Goal: Entertainment & Leisure: Consume media (video, audio)

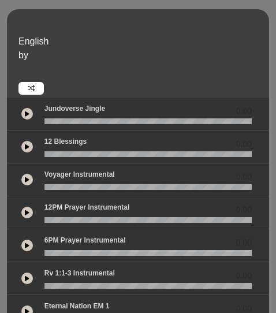
click at [25, 183] on button at bounding box center [27, 180] width 12 height 12
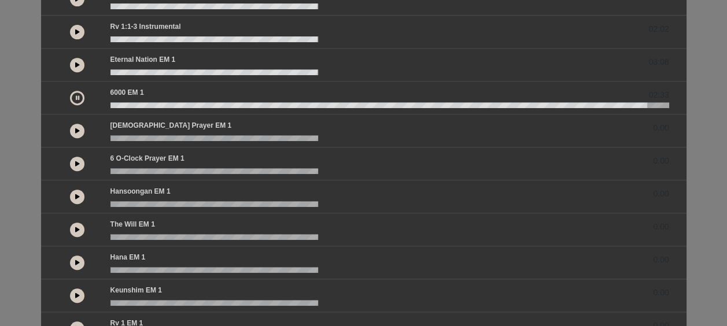
scroll to position [234, 0]
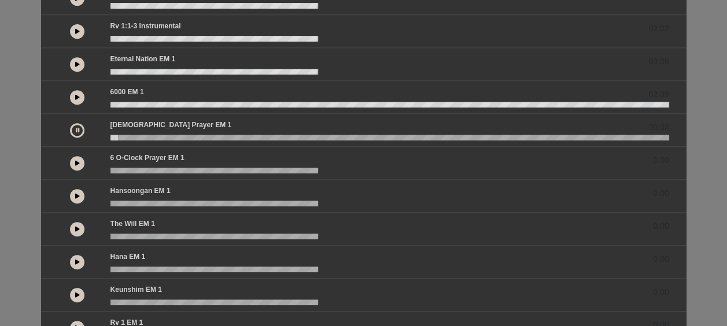
click at [77, 132] on button at bounding box center [77, 130] width 14 height 14
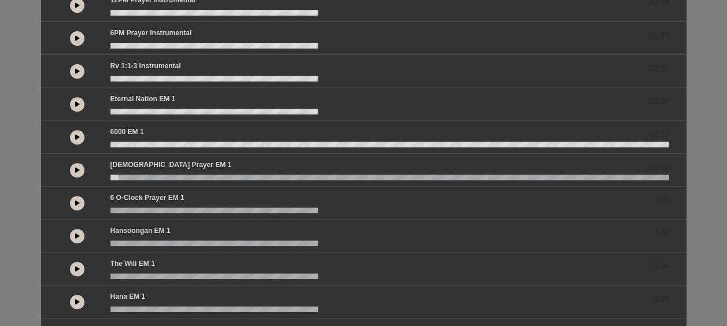
scroll to position [194, 0]
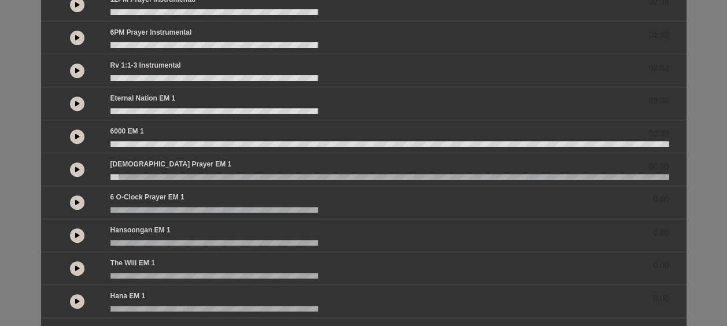
drag, startPoint x: 77, startPoint y: 236, endPoint x: 31, endPoint y: 231, distance: 46.0
click at [31, 231] on div "English by 0.00 0.00 02:20" at bounding box center [363, 149] width 727 height 668
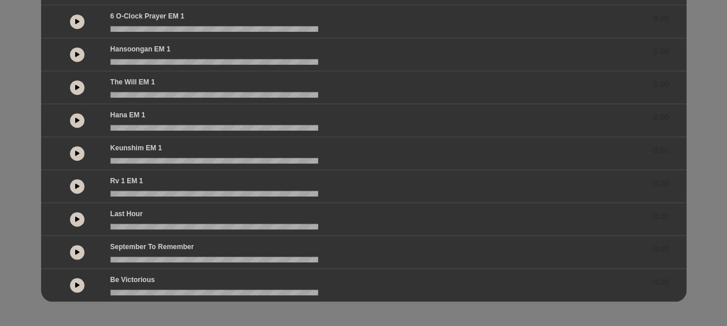
click at [81, 247] on button at bounding box center [77, 252] width 14 height 14
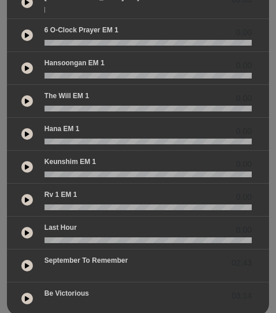
click at [25, 299] on div at bounding box center [27, 299] width 12 height 12
click at [25, 299] on button at bounding box center [27, 298] width 21 height 21
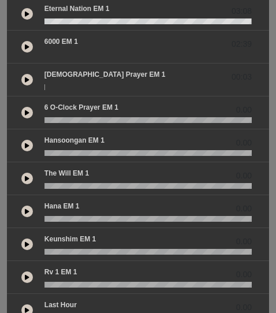
scroll to position [402, 0]
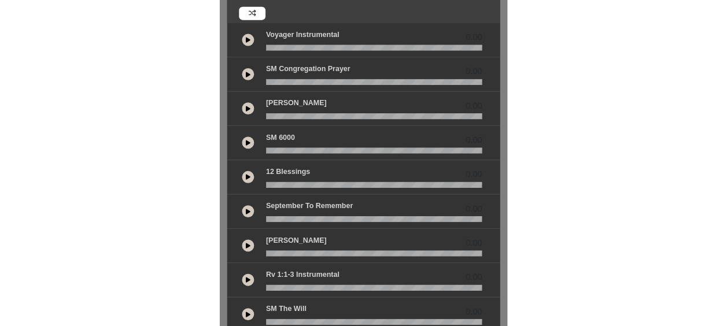
scroll to position [105, 0]
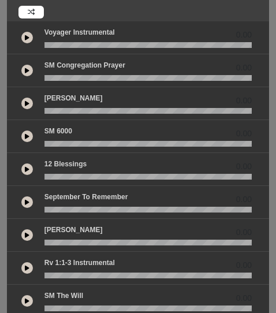
click at [29, 72] on icon at bounding box center [27, 71] width 5 height 6
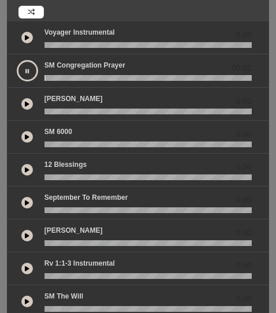
click at [29, 72] on button at bounding box center [27, 70] width 21 height 21
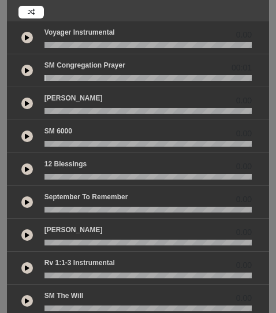
click at [29, 72] on icon at bounding box center [27, 71] width 5 height 6
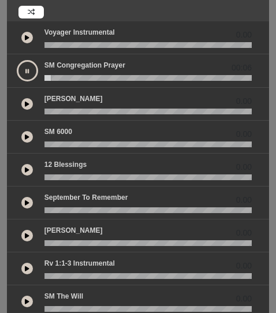
click at [102, 82] on div "00:06" at bounding box center [138, 71] width 262 height 34
click at [103, 79] on wave at bounding box center [149, 78] width 208 height 6
click at [27, 66] on button at bounding box center [27, 70] width 21 height 21
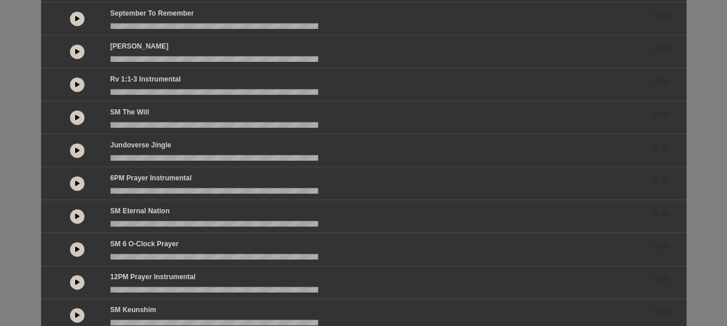
scroll to position [339, 0]
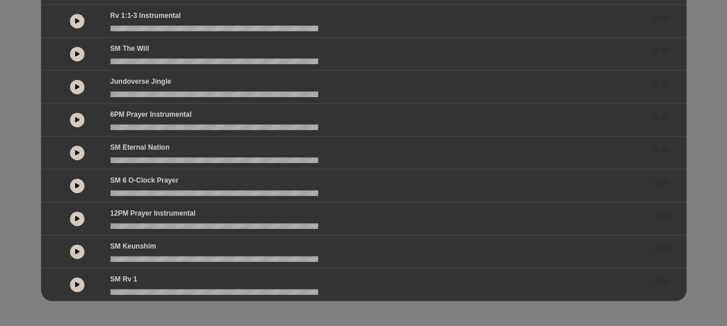
click at [74, 84] on button at bounding box center [77, 87] width 14 height 14
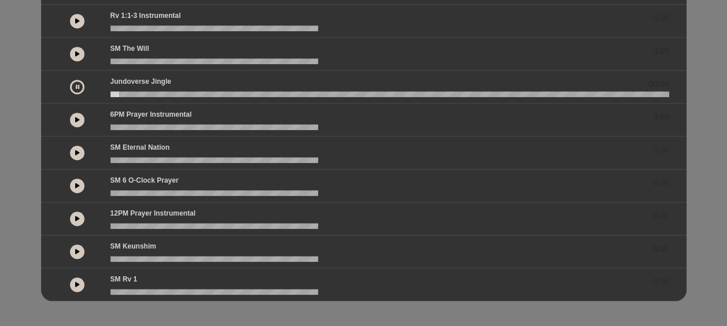
click at [74, 84] on button at bounding box center [77, 87] width 14 height 14
click at [72, 84] on button at bounding box center [77, 87] width 14 height 14
click at [79, 83] on button at bounding box center [77, 87] width 14 height 14
click at [5, 210] on div "Spanish by 0.00 00:58 0.00" at bounding box center [363, 0] width 727 height 602
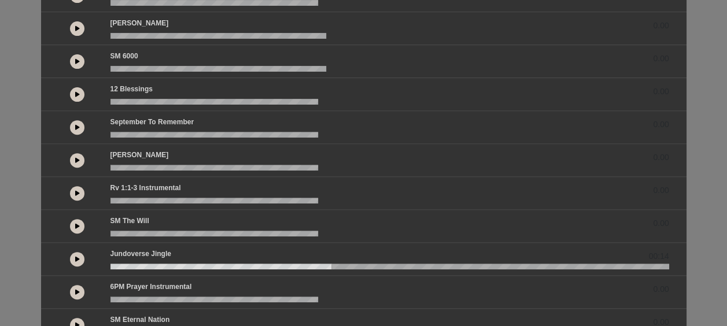
scroll to position [166, 0]
click at [74, 192] on button at bounding box center [77, 194] width 14 height 14
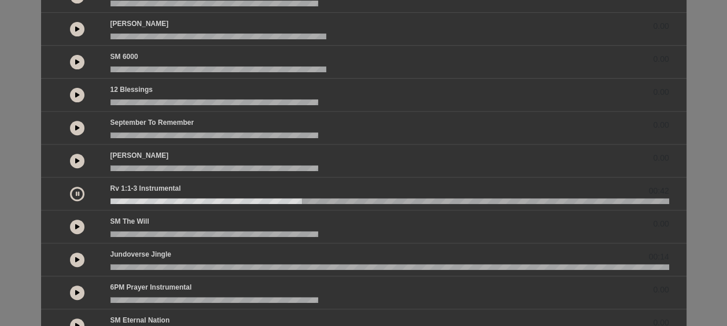
click at [25, 162] on div "Spanish by 0.00 00:58 0.00" at bounding box center [363, 173] width 727 height 602
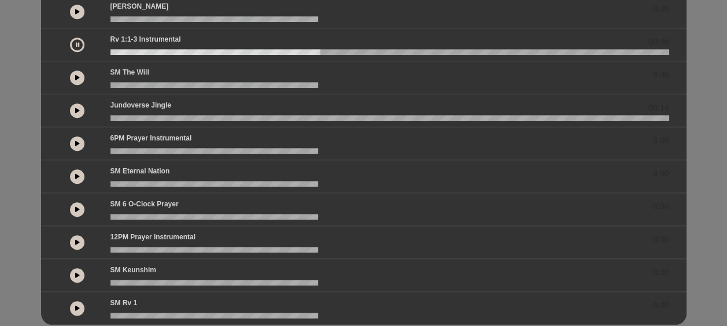
scroll to position [316, 0]
click at [9, 187] on div "Spanish by 0.00 00:58 0.00" at bounding box center [363, 24] width 727 height 602
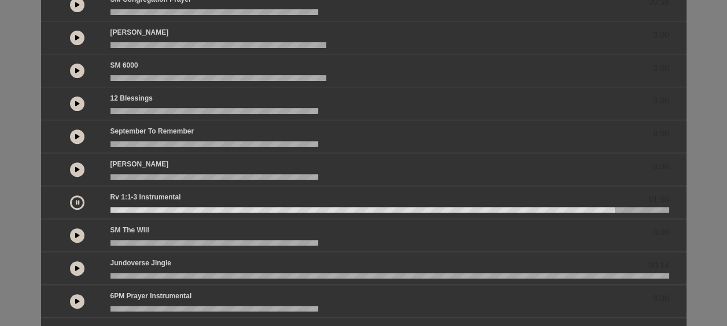
scroll to position [159, 0]
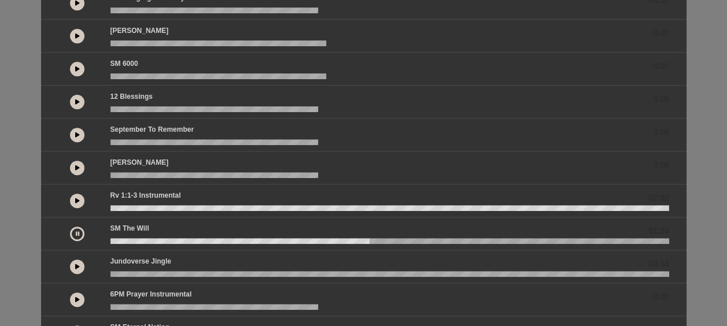
click at [5, 75] on div "Spanish by 0.00 00:58 0.00" at bounding box center [363, 180] width 727 height 602
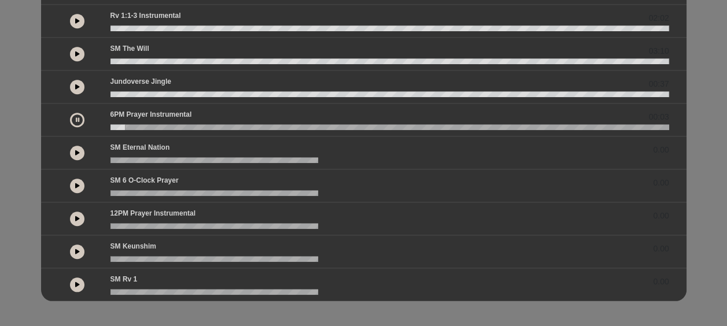
scroll to position [338, 0]
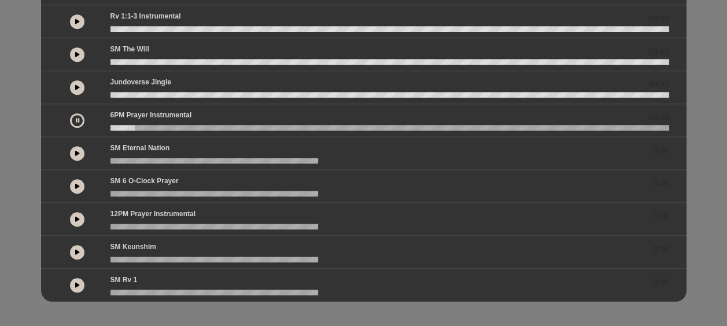
click at [77, 120] on icon at bounding box center [77, 120] width 3 height 6
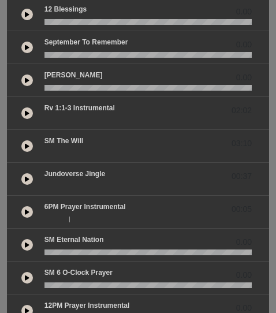
scroll to position [365, 0]
